Goal: Check status: Check status

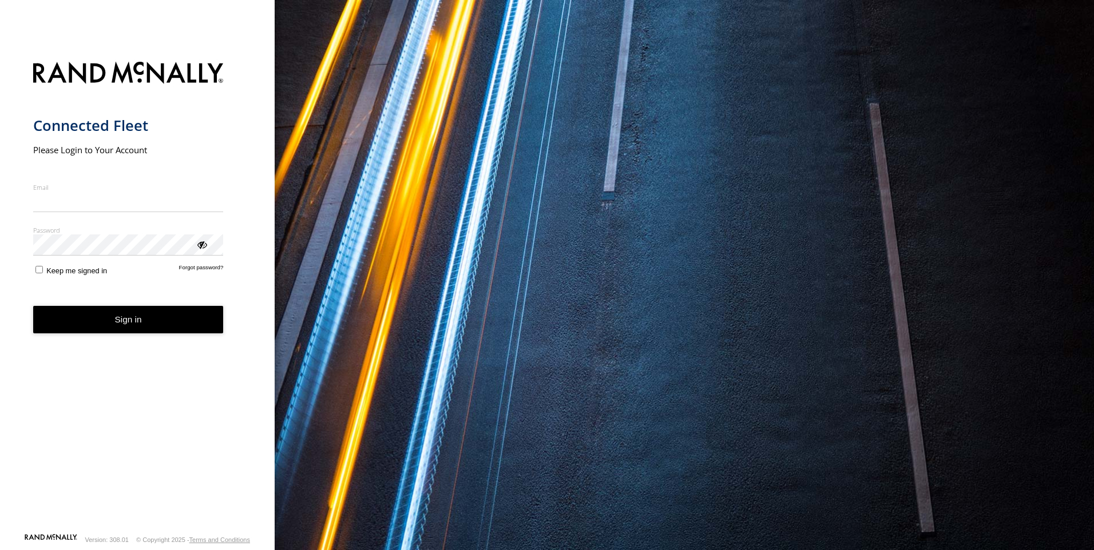
type input "**********"
click at [168, 338] on form "**********" at bounding box center [137, 294] width 209 height 478
click at [152, 320] on button "Sign in" at bounding box center [128, 320] width 191 height 28
